Goal: Information Seeking & Learning: Learn about a topic

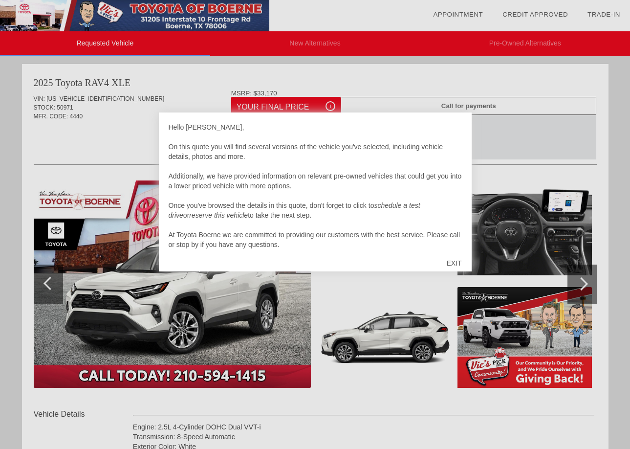
click at [445, 260] on div "EXIT" at bounding box center [454, 262] width 35 height 29
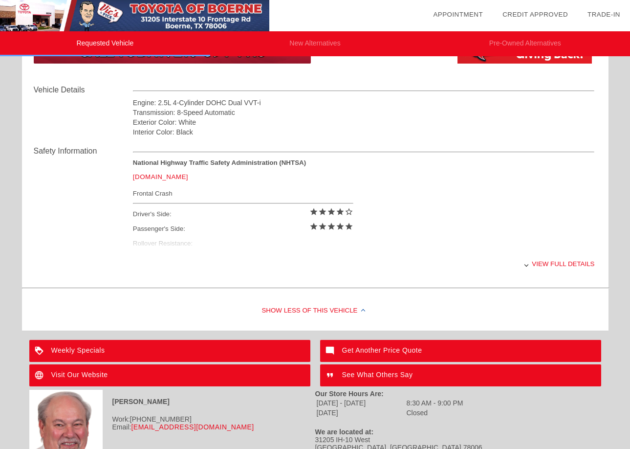
scroll to position [303, 0]
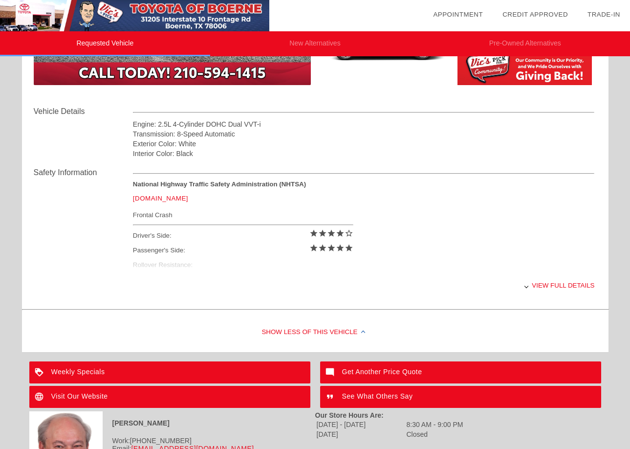
click at [557, 288] on div "View full details" at bounding box center [364, 285] width 462 height 24
click at [526, 284] on div "View less details" at bounding box center [364, 285] width 462 height 24
click at [544, 283] on div "View full details" at bounding box center [364, 285] width 462 height 24
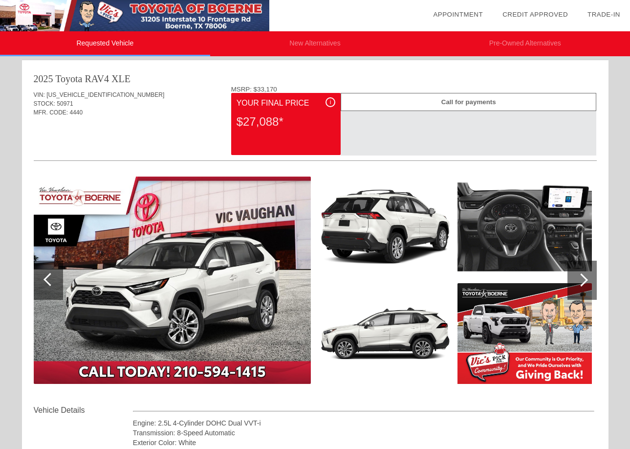
scroll to position [0, 0]
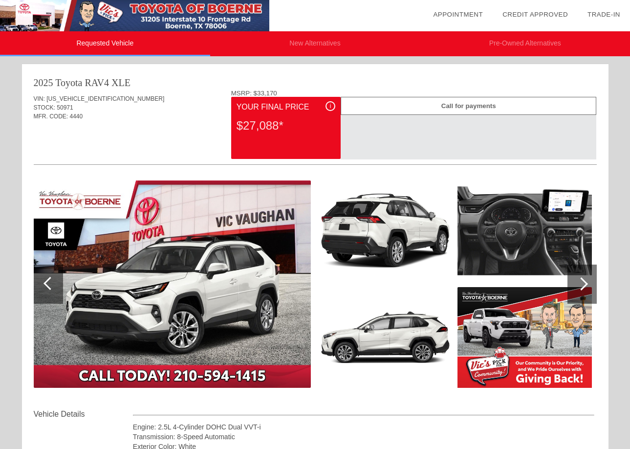
click at [330, 107] on span "i" at bounding box center [330, 106] width 1 height 7
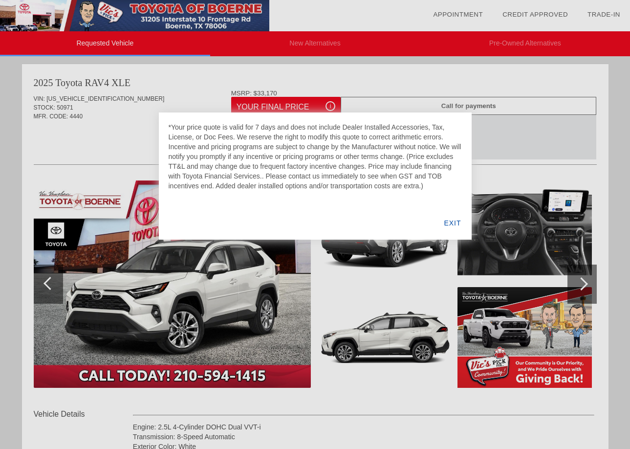
click at [452, 221] on div "EXIT" at bounding box center [453, 222] width 38 height 33
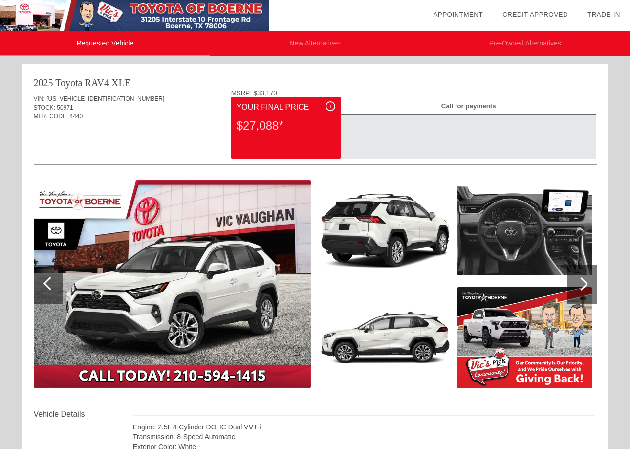
click at [464, 107] on div "Call for payments" at bounding box center [469, 106] width 256 height 18
click at [329, 107] on div "i" at bounding box center [331, 106] width 10 height 10
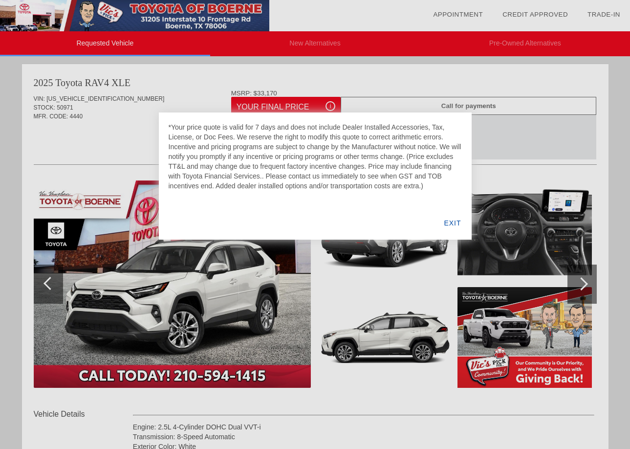
click at [71, 135] on div at bounding box center [315, 224] width 630 height 449
click at [458, 220] on div "EXIT" at bounding box center [453, 222] width 38 height 33
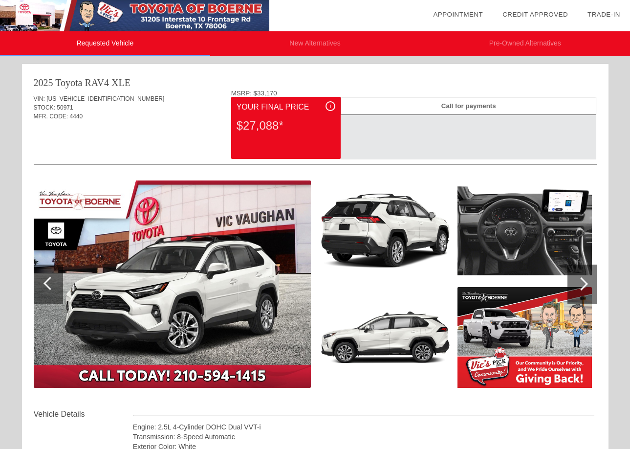
click at [579, 292] on div at bounding box center [582, 283] width 29 height 39
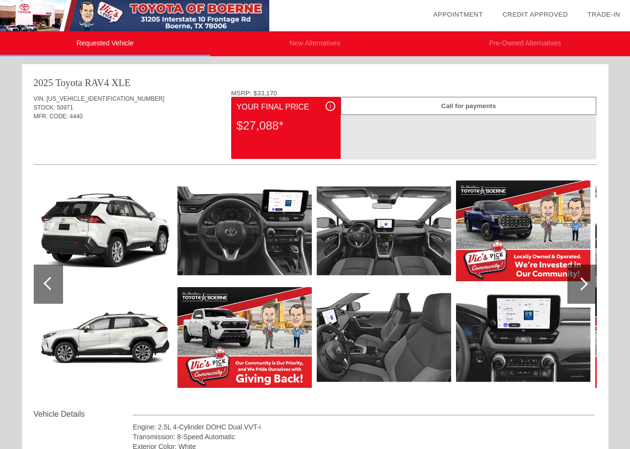
click at [579, 292] on div at bounding box center [582, 283] width 29 height 39
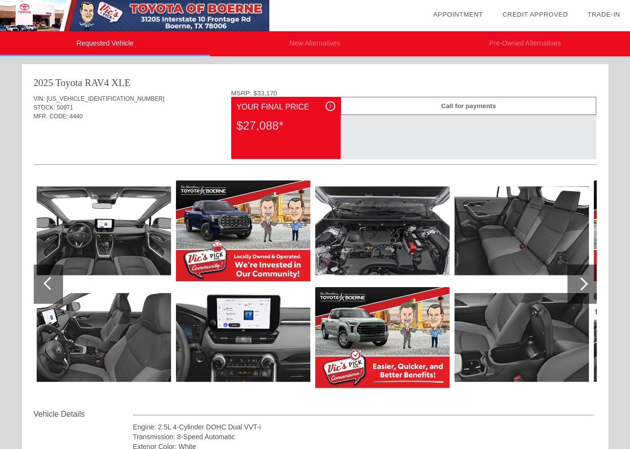
click at [131, 365] on img at bounding box center [104, 337] width 134 height 101
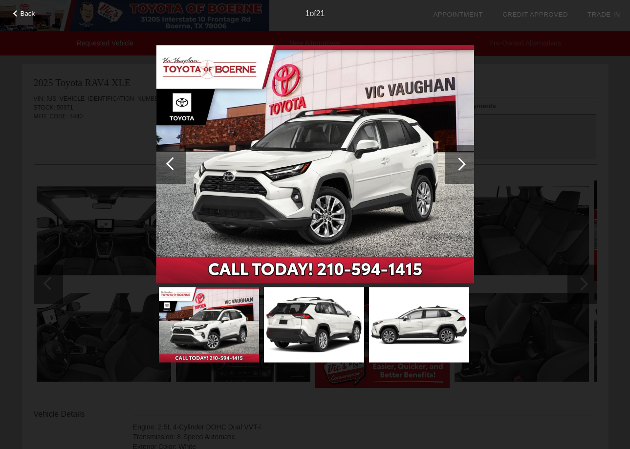
click at [463, 171] on div at bounding box center [459, 164] width 29 height 39
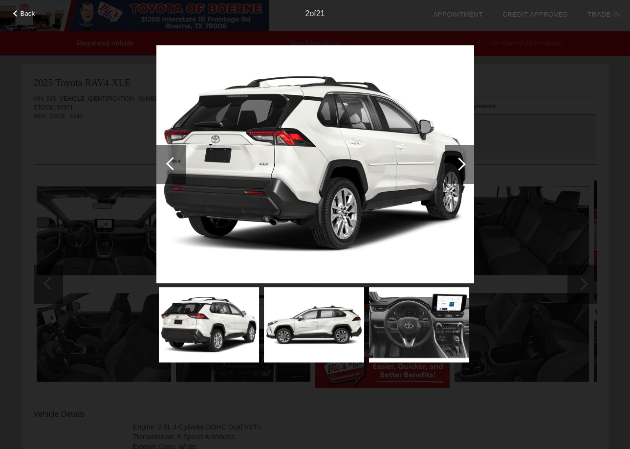
click at [463, 171] on div at bounding box center [459, 164] width 29 height 39
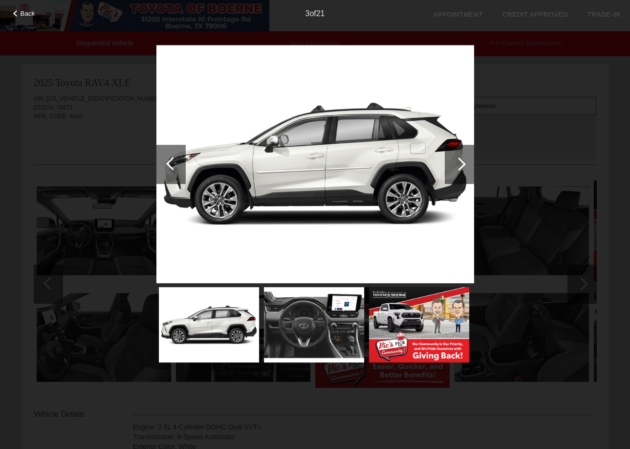
click at [463, 171] on div at bounding box center [459, 164] width 29 height 39
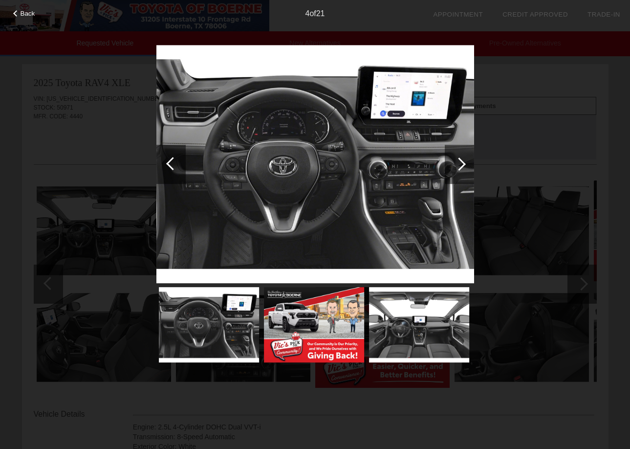
click at [463, 171] on div at bounding box center [459, 164] width 29 height 39
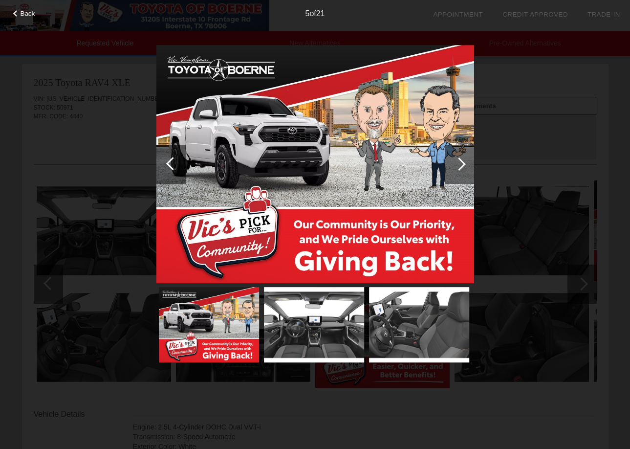
click at [564, 137] on div "Back 5 of 21" at bounding box center [315, 224] width 630 height 449
click at [25, 18] on div "5 of 21" at bounding box center [315, 10] width 630 height 20
click at [29, 12] on span "Back" at bounding box center [28, 13] width 15 height 7
